Goal: Navigation & Orientation: Find specific page/section

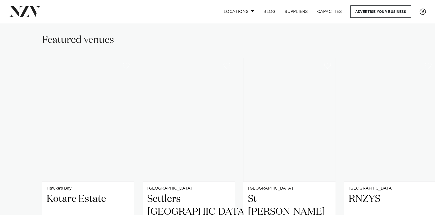
scroll to position [373, 0]
click at [249, 12] on link "Locations" at bounding box center [239, 11] width 40 height 12
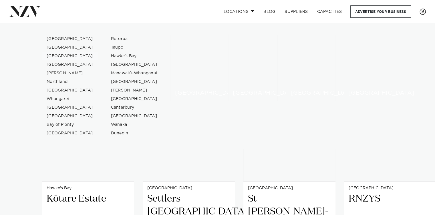
click at [65, 55] on link "[GEOGRAPHIC_DATA]" at bounding box center [70, 56] width 56 height 9
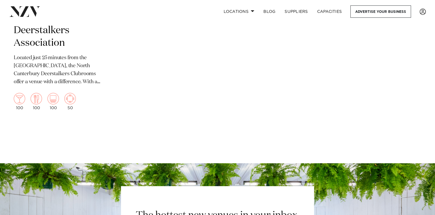
scroll to position [2173, 0]
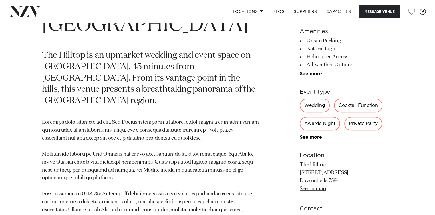
scroll to position [274, 0]
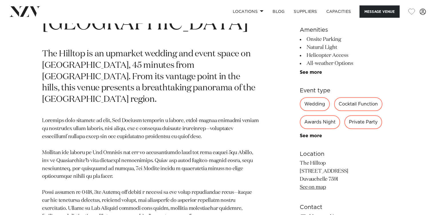
click at [311, 97] on div "Wedding" at bounding box center [315, 104] width 30 height 14
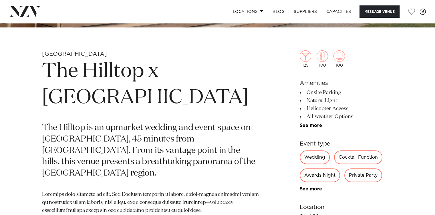
scroll to position [0, 0]
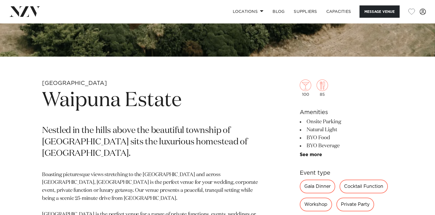
scroll to position [161, 0]
